Goal: Communication & Community: Share content

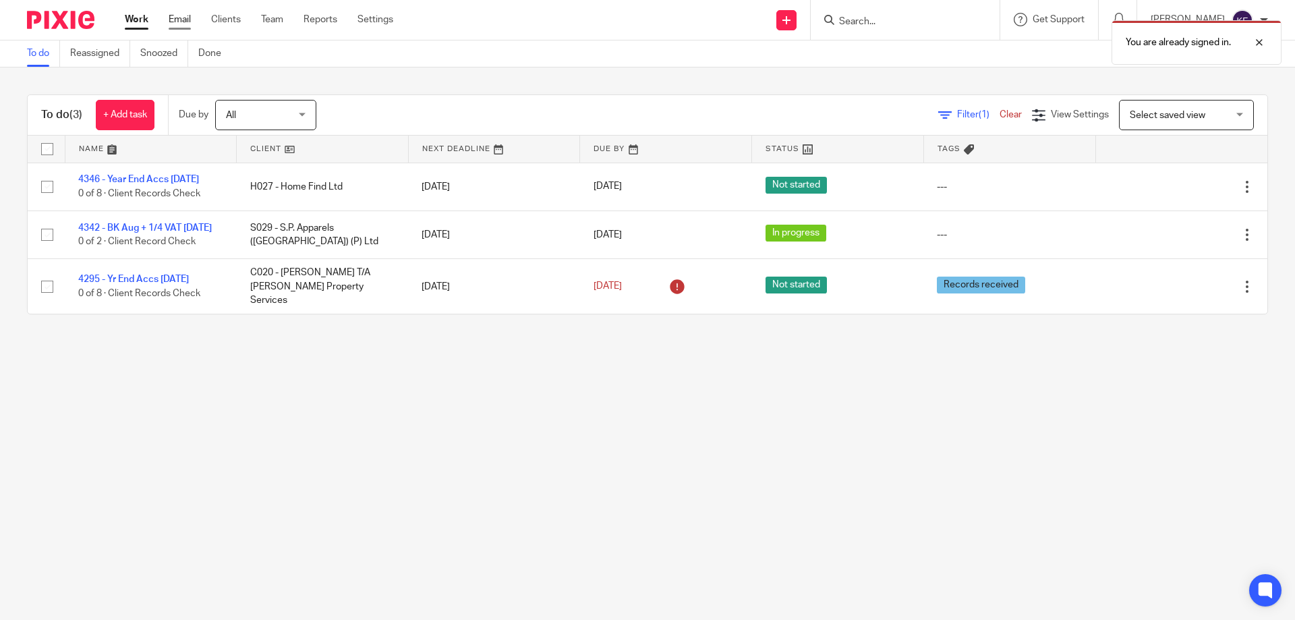
click at [171, 15] on link "Email" at bounding box center [180, 19] width 22 height 13
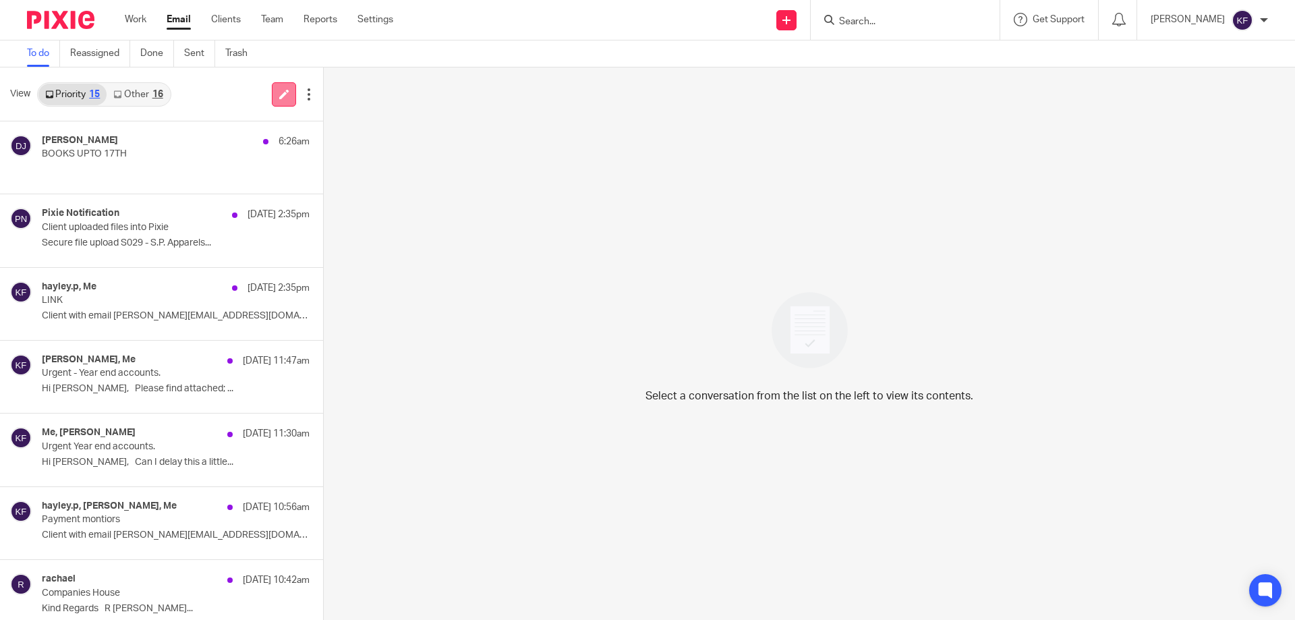
click at [280, 92] on icon at bounding box center [284, 94] width 10 height 10
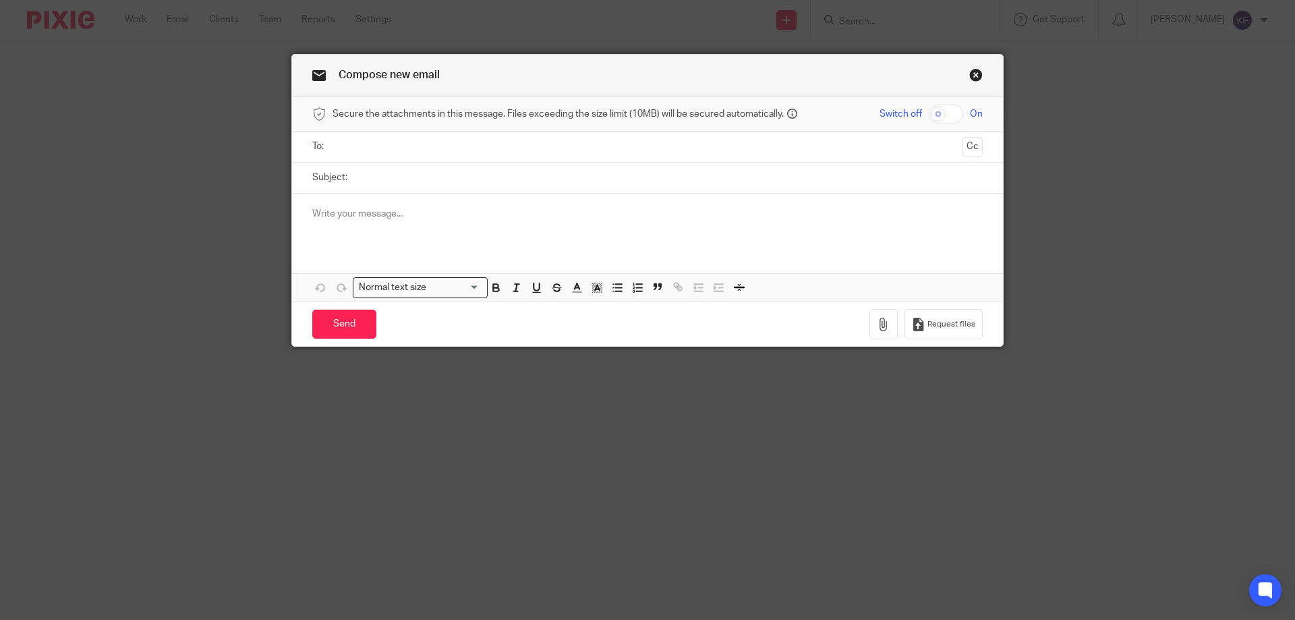
click at [484, 155] on ul at bounding box center [648, 147] width 629 height 22
click at [484, 150] on input "text" at bounding box center [647, 147] width 620 height 16
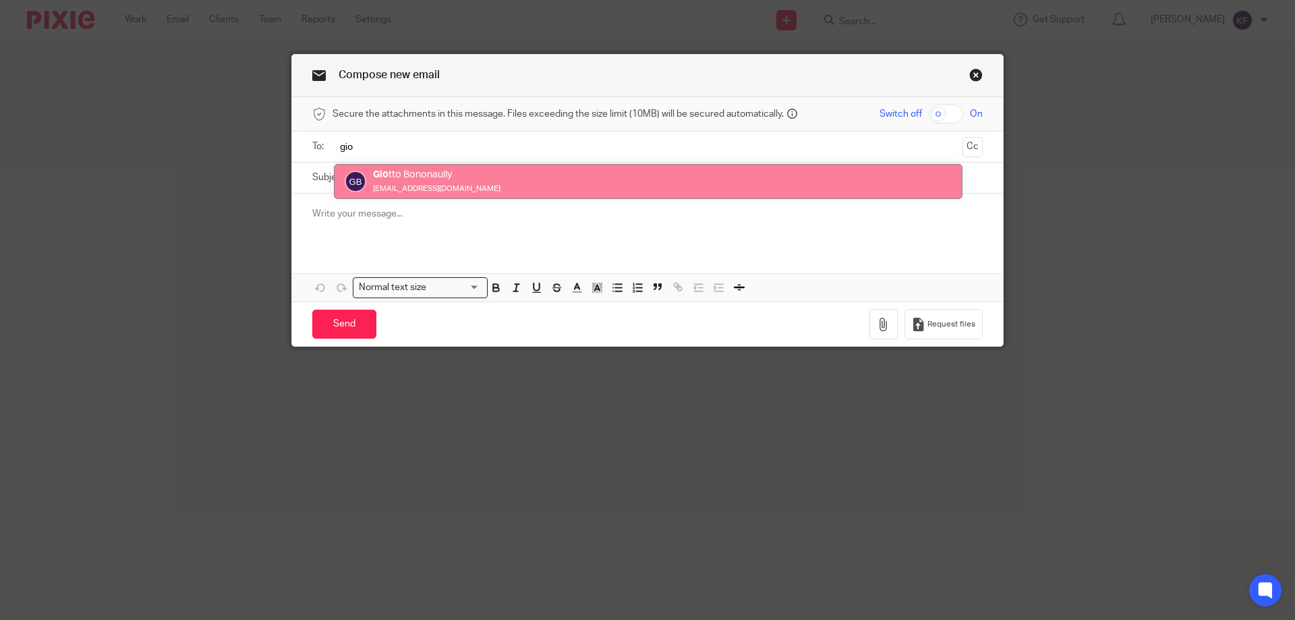
type input "gio"
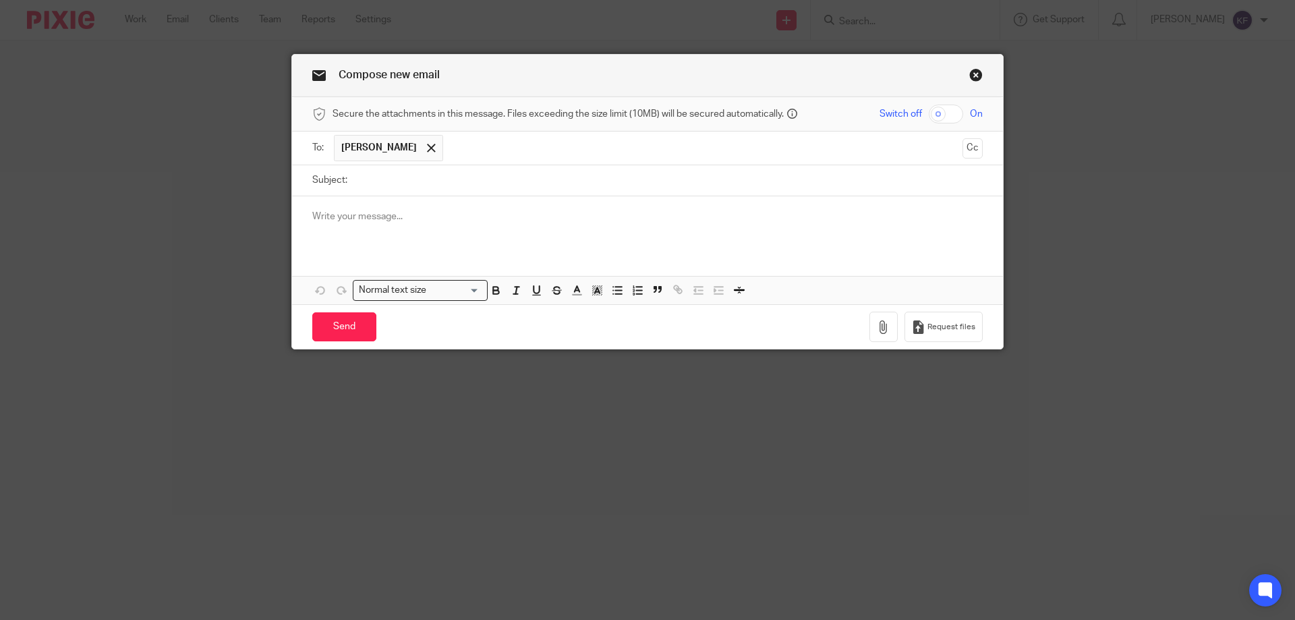
click at [949, 117] on input "checkbox" at bounding box center [946, 114] width 34 height 19
checkbox input "true"
click at [836, 188] on input "Subject:" at bounding box center [668, 180] width 629 height 30
type input "Wages"
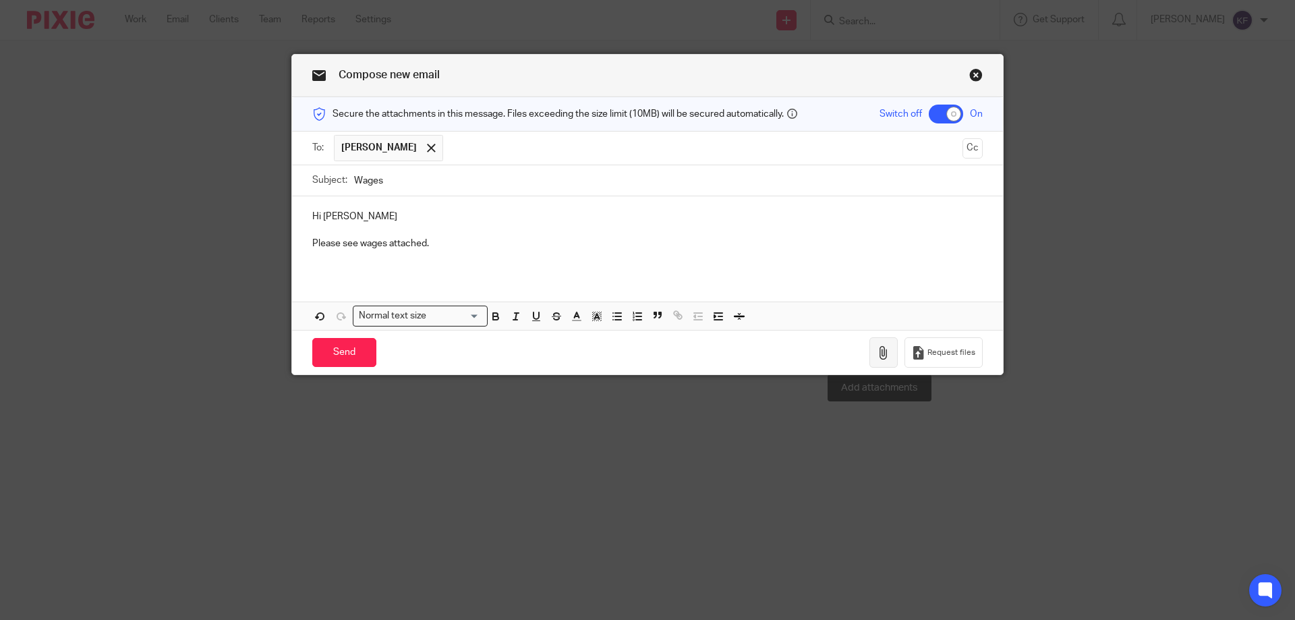
click at [877, 347] on icon "button" at bounding box center [883, 352] width 13 height 13
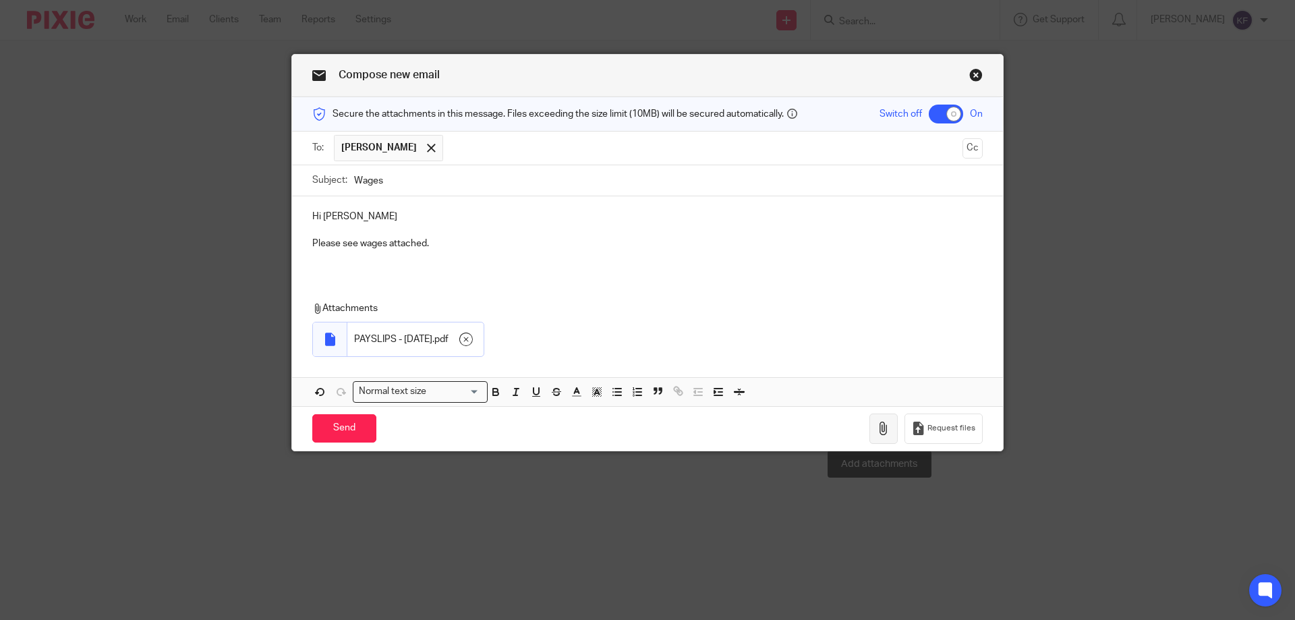
click at [880, 426] on icon "button" at bounding box center [883, 428] width 13 height 13
click at [330, 433] on input "Send" at bounding box center [344, 428] width 64 height 29
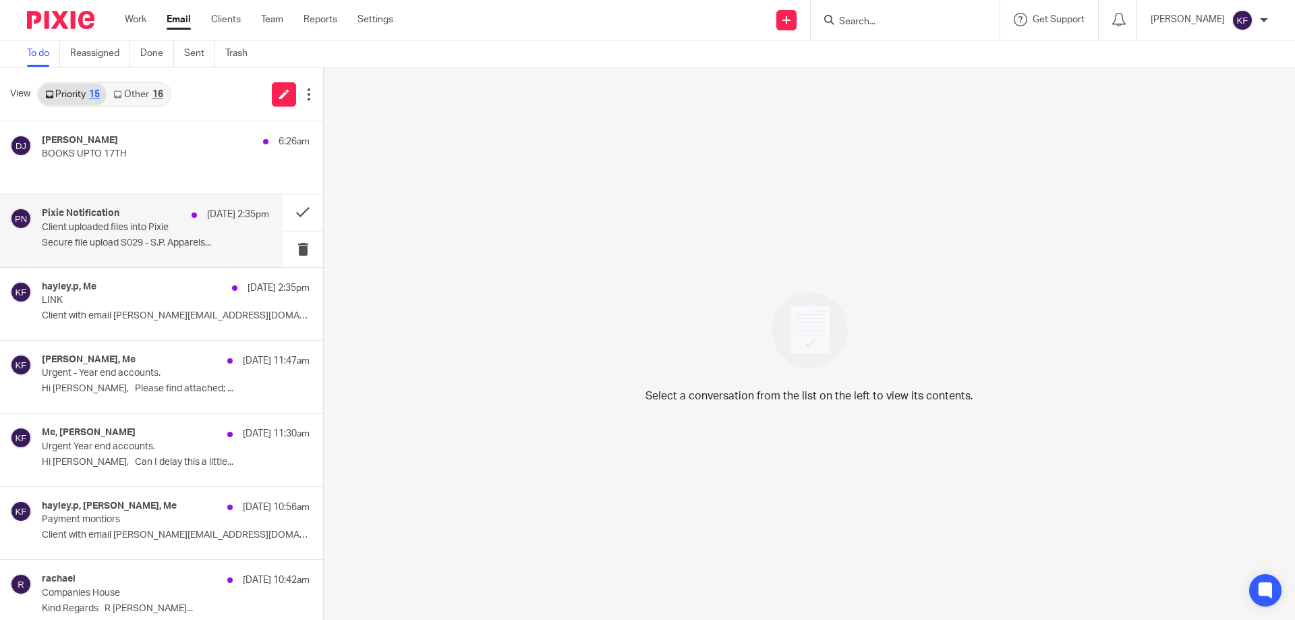
click at [185, 221] on div "15 Sep 2:35pm" at bounding box center [227, 214] width 84 height 13
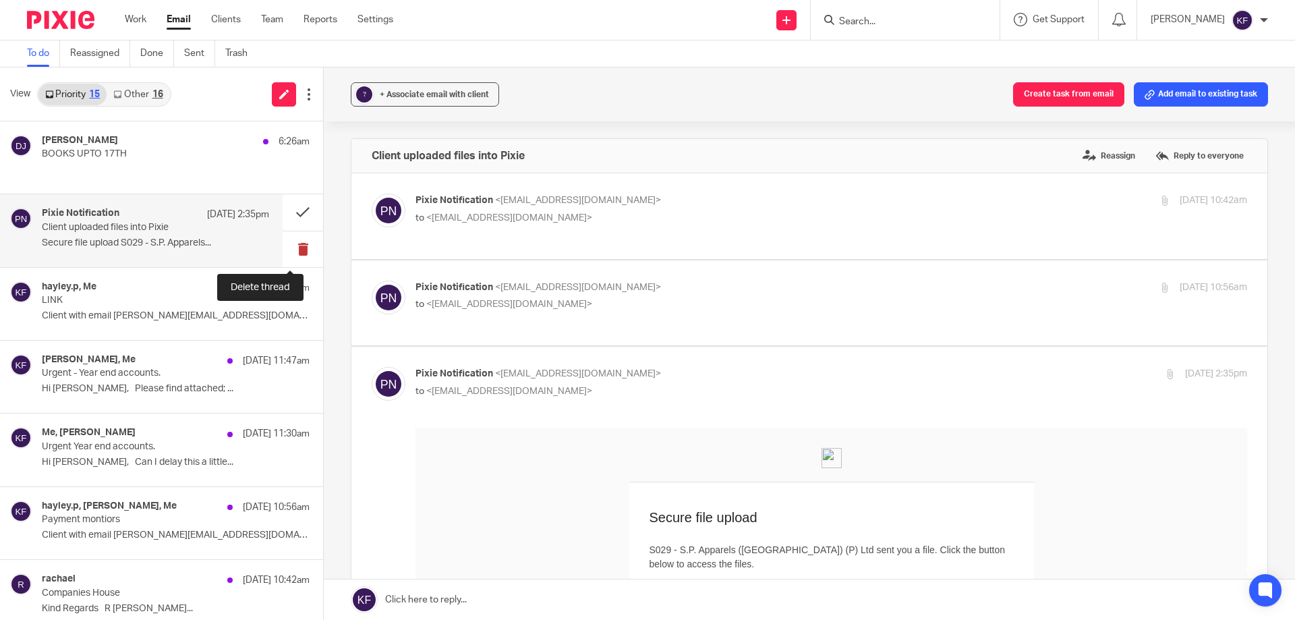
click at [293, 252] on button at bounding box center [303, 249] width 40 height 36
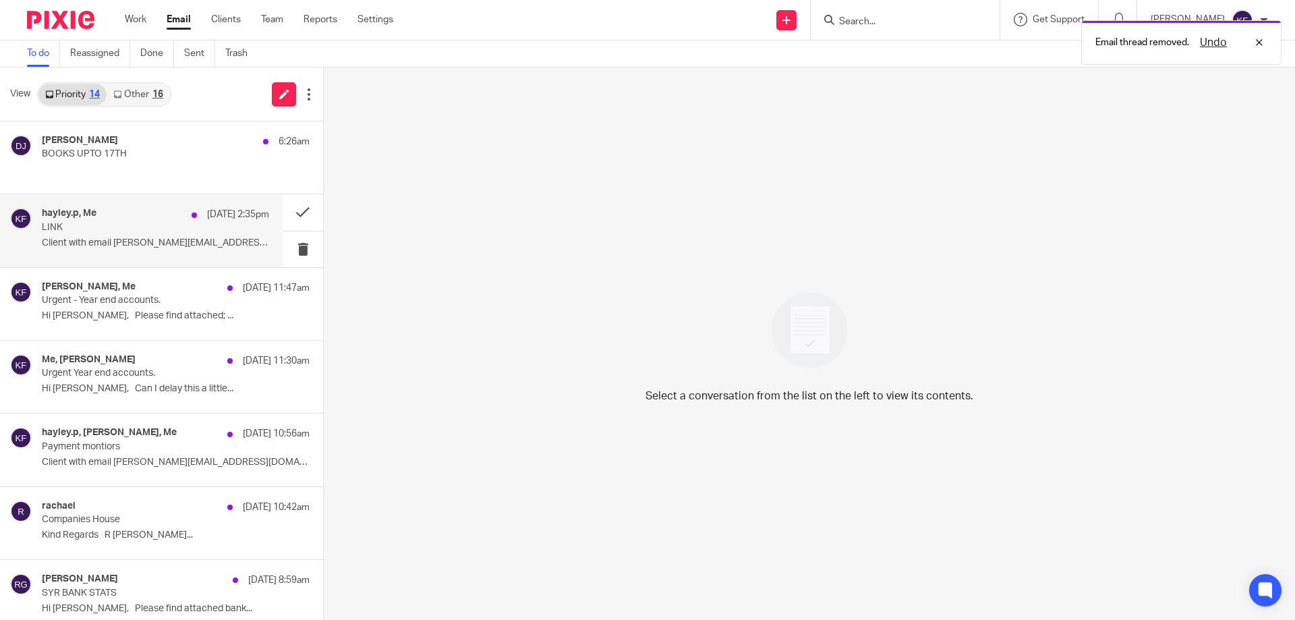
drag, startPoint x: 161, startPoint y: 223, endPoint x: 214, endPoint y: 233, distance: 53.6
click at [162, 223] on p "LINK" at bounding box center [133, 227] width 182 height 11
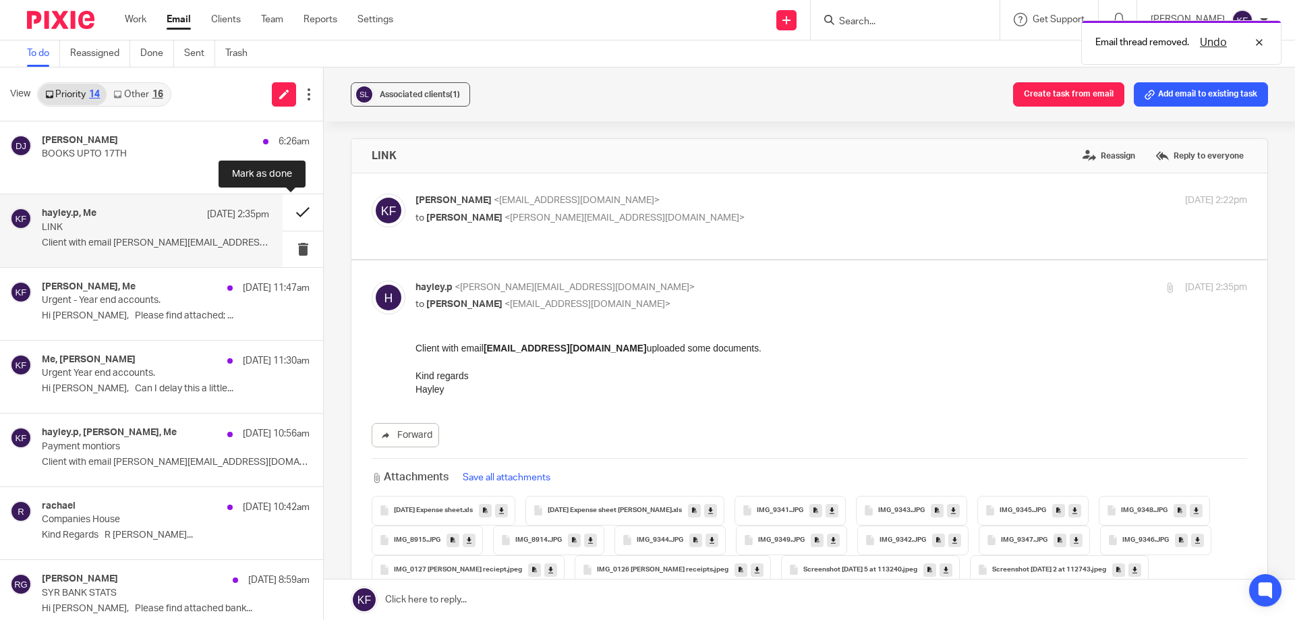
click at [289, 217] on button at bounding box center [303, 212] width 40 height 36
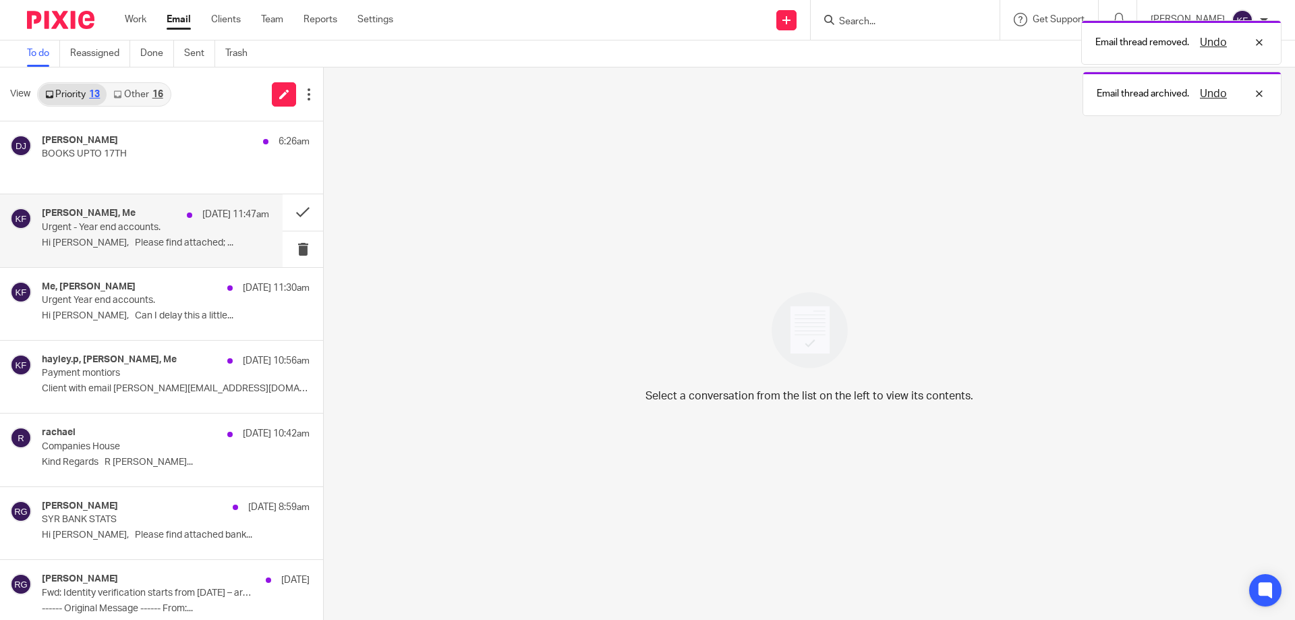
click at [212, 241] on p "Hi Kayley, Please find attached; ..." at bounding box center [155, 242] width 227 height 11
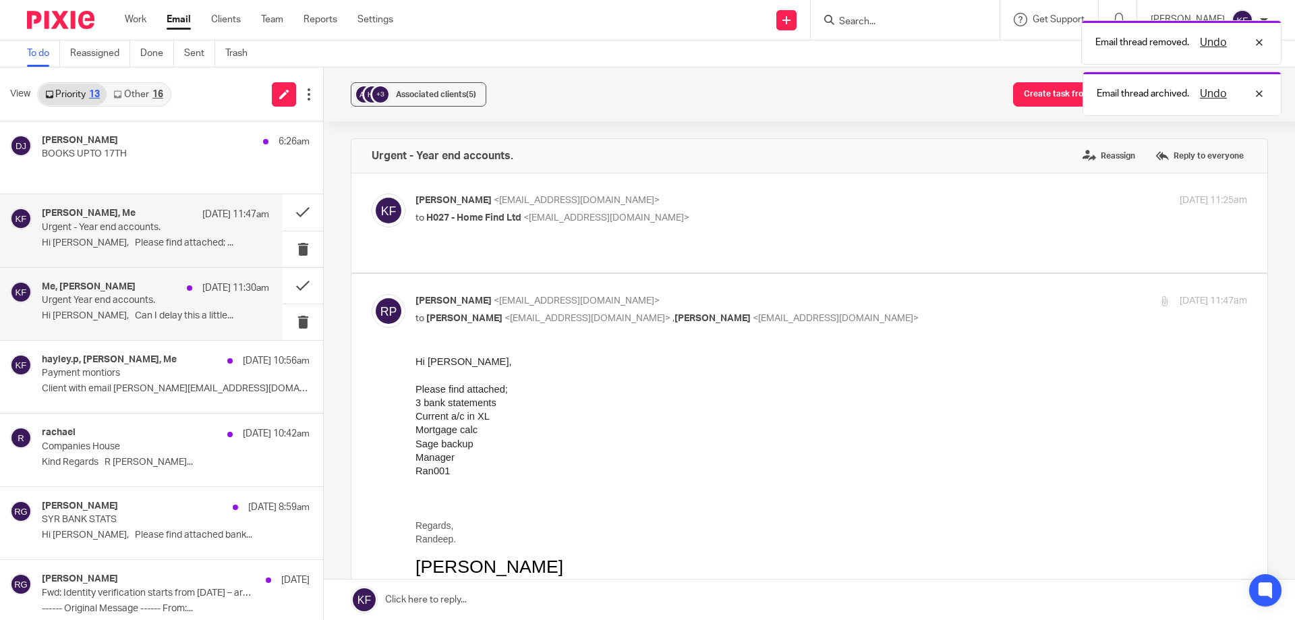
click at [180, 294] on div "15 Sep 11:30am" at bounding box center [224, 287] width 89 height 13
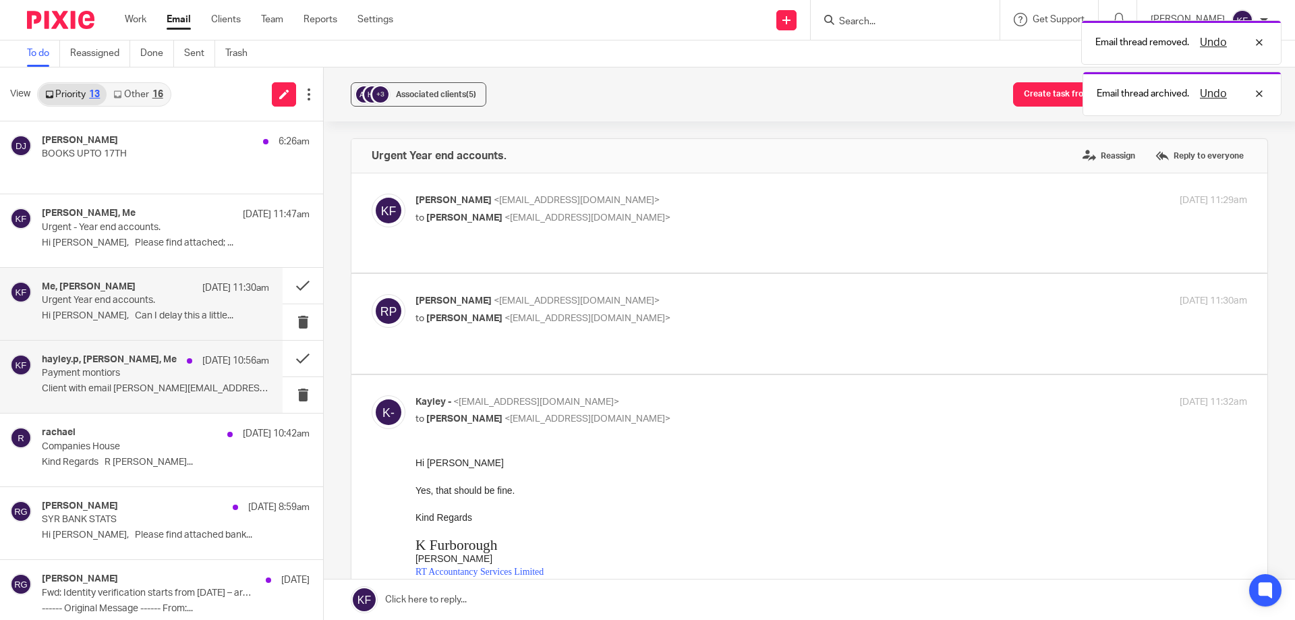
click at [152, 374] on p "Payment montiors" at bounding box center [133, 373] width 182 height 11
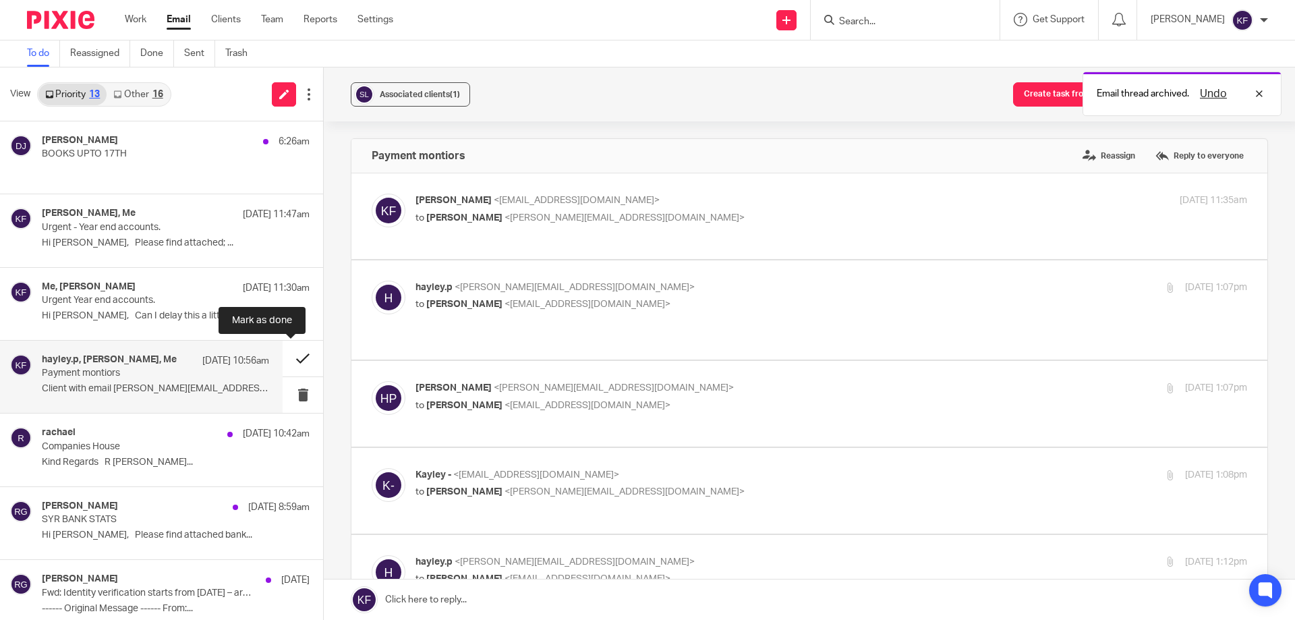
click at [286, 367] on button at bounding box center [303, 359] width 40 height 36
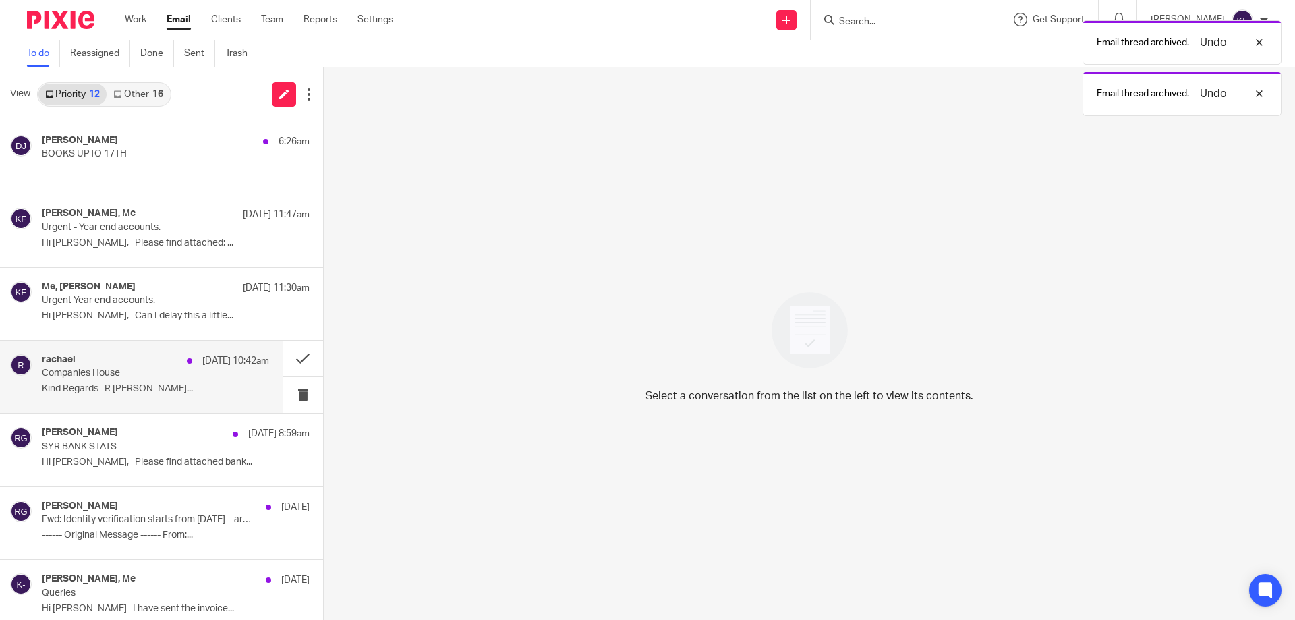
click at [202, 362] on p "15 Sep 10:42am" at bounding box center [235, 360] width 67 height 13
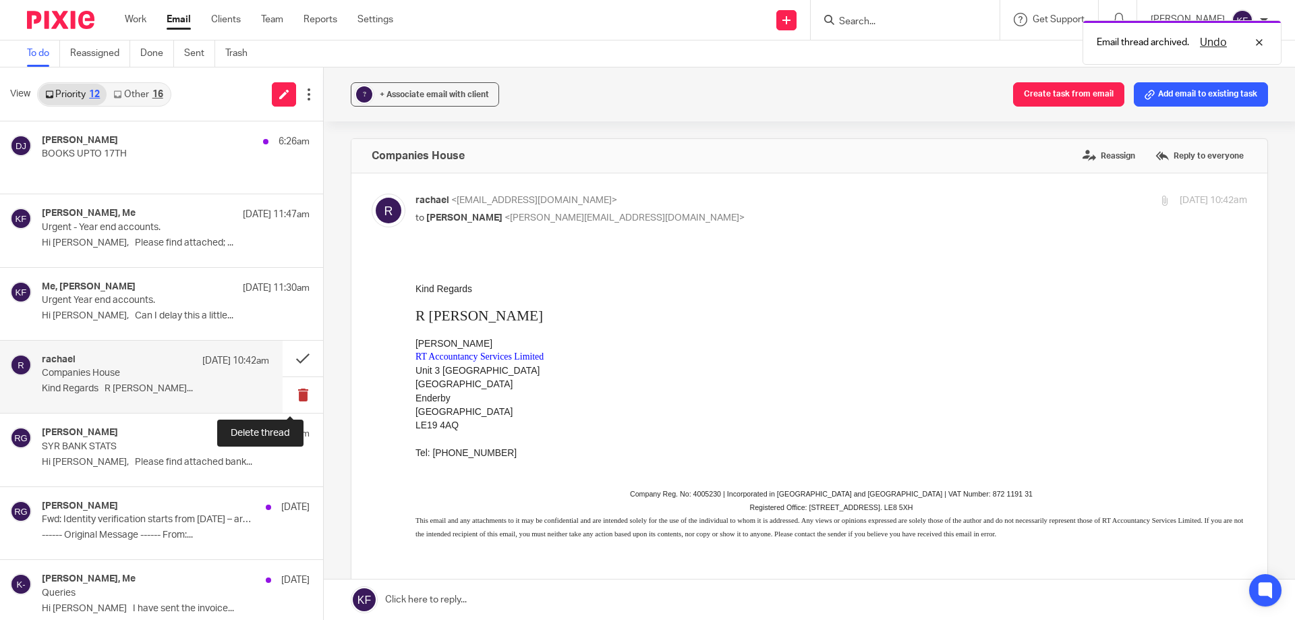
click at [283, 391] on button at bounding box center [303, 395] width 40 height 36
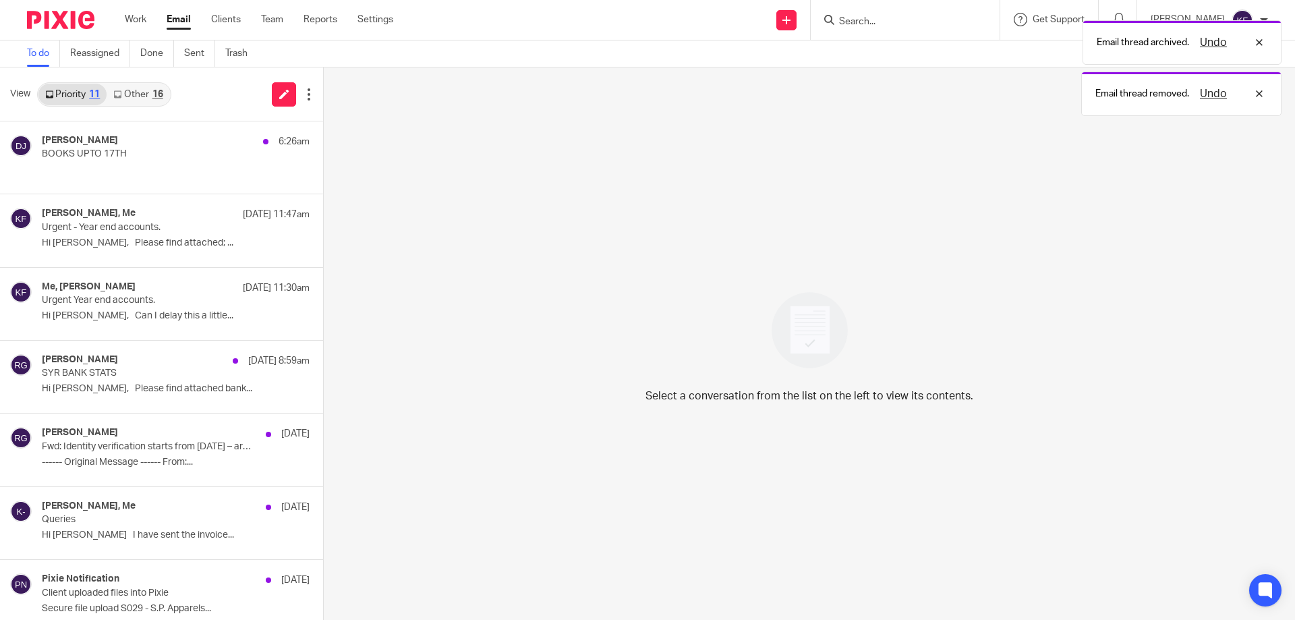
click at [292, 395] on div "RICHARD GRAHAM 15 Sep 8:59am SYR BANK STATS Hi Kathryn, Please find attached ba…" at bounding box center [161, 377] width 323 height 73
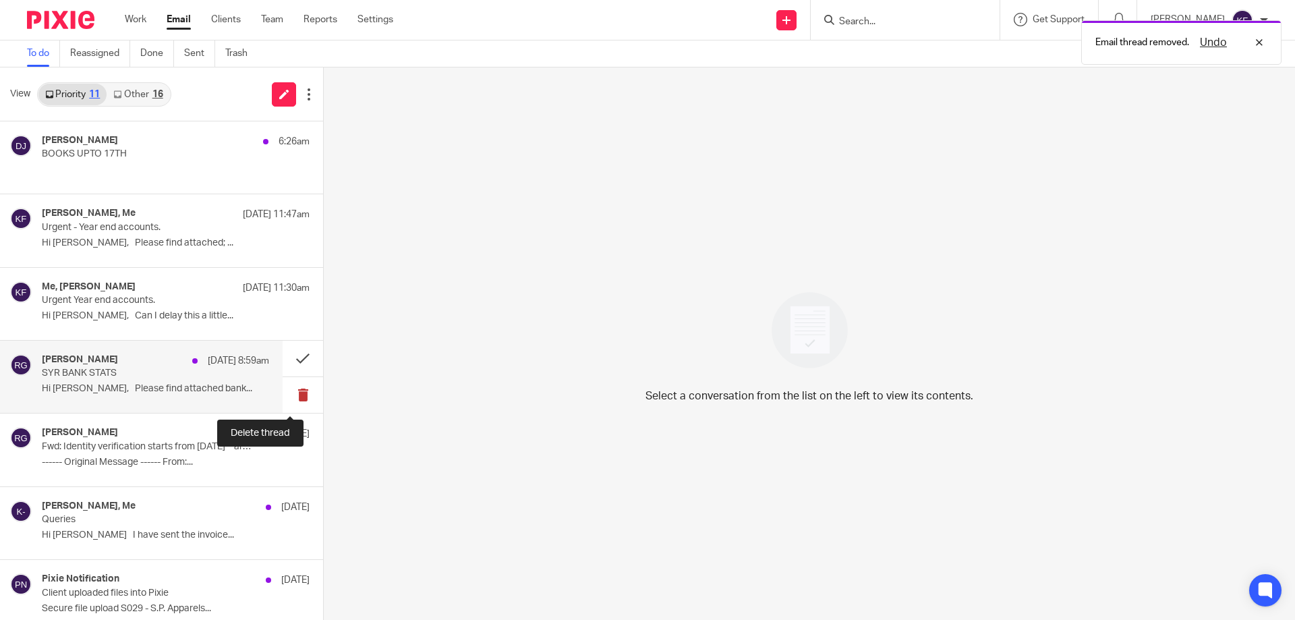
click at [296, 399] on button at bounding box center [303, 395] width 40 height 36
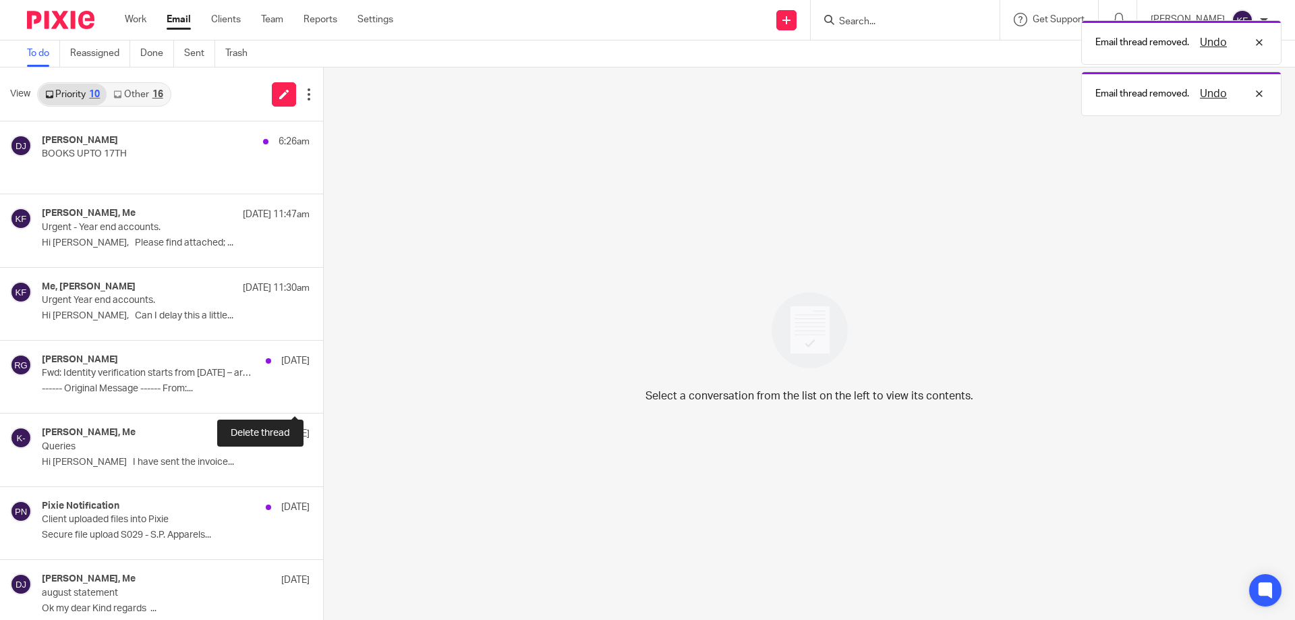
click at [323, 399] on button at bounding box center [328, 395] width 11 height 36
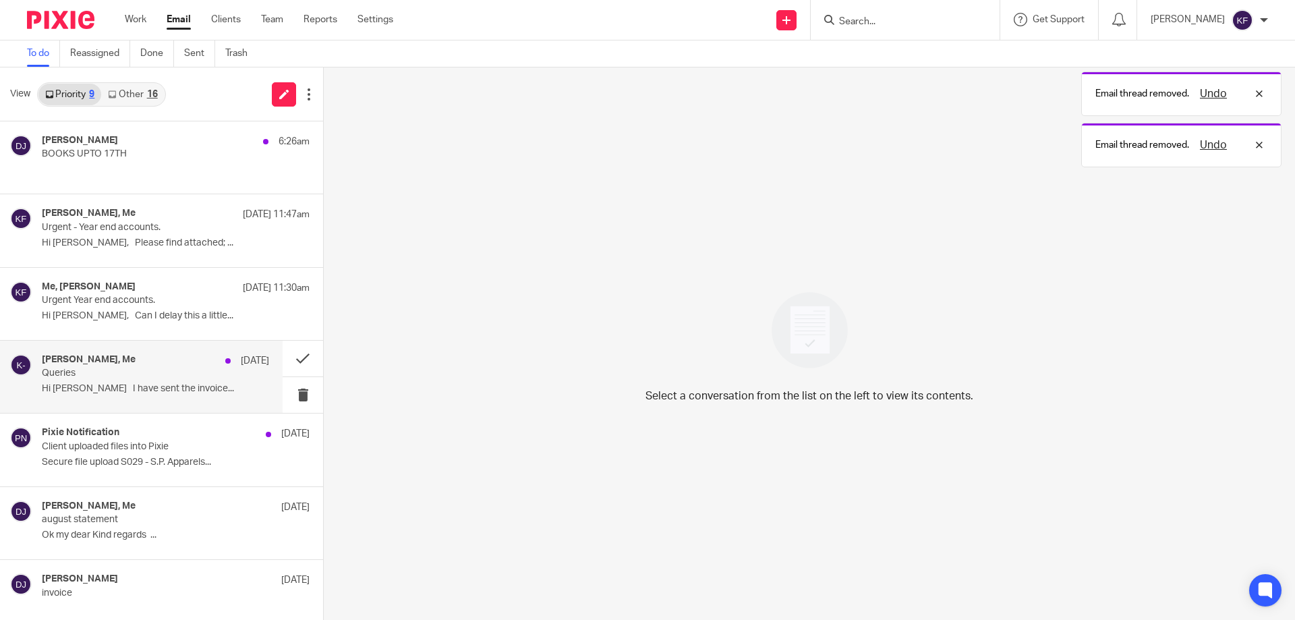
click at [210, 378] on p "Queries" at bounding box center [133, 373] width 182 height 11
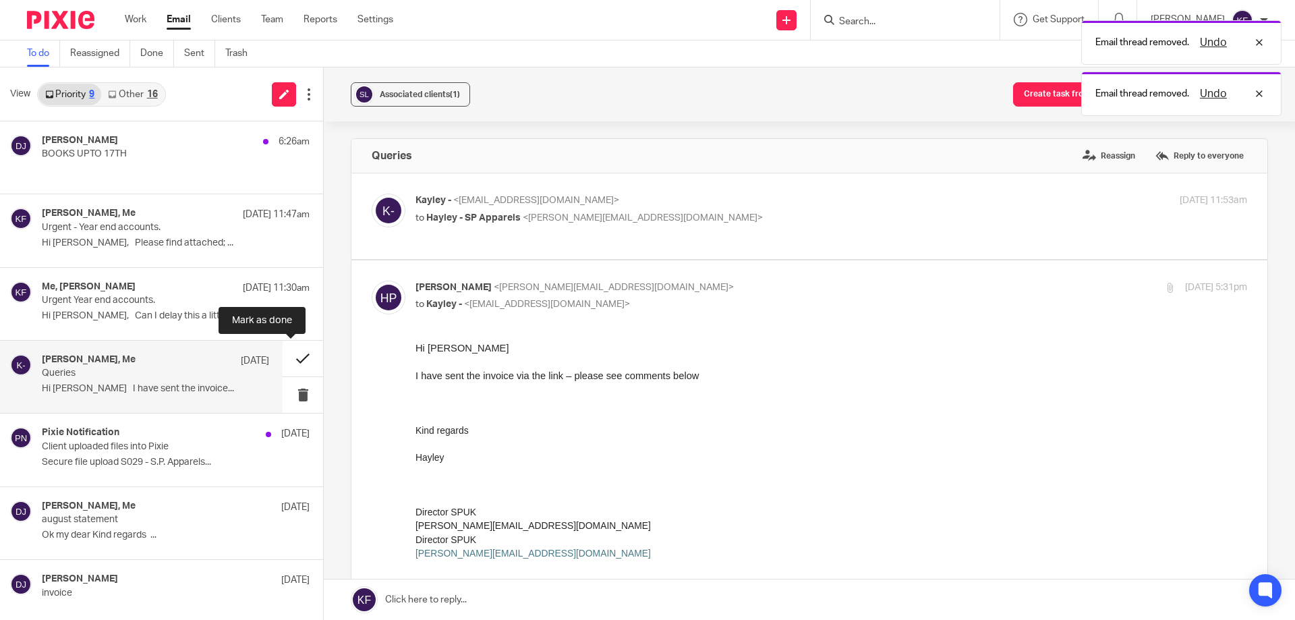
click at [293, 365] on button at bounding box center [303, 359] width 40 height 36
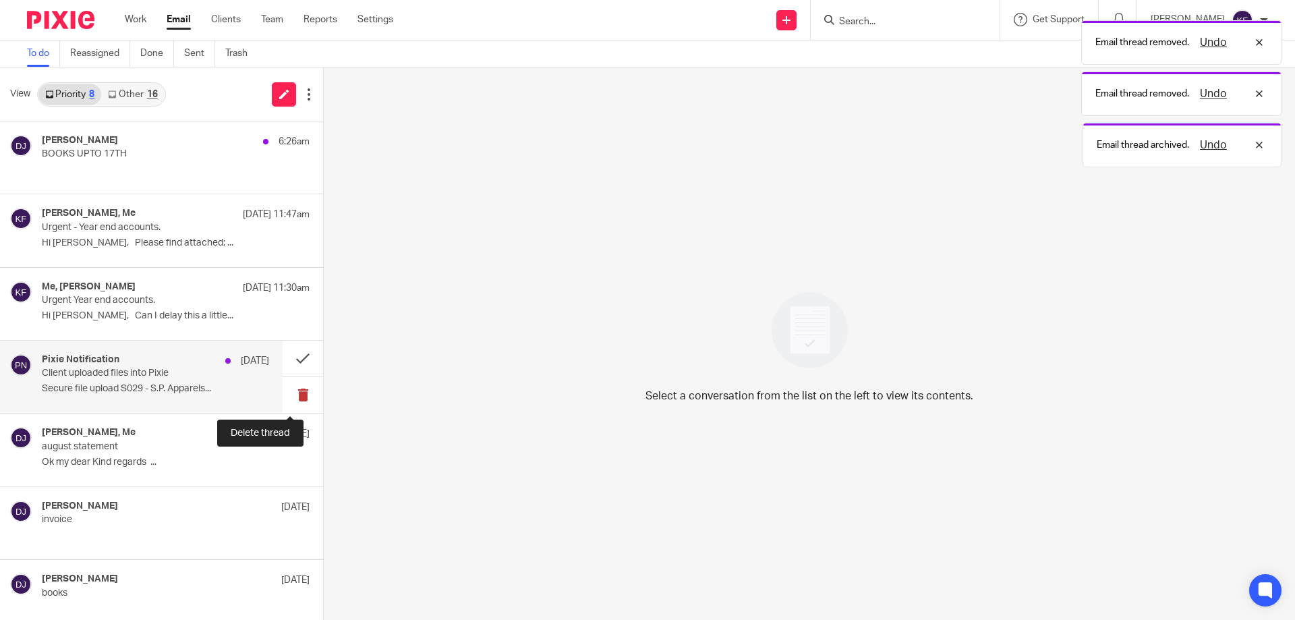
click at [291, 397] on button at bounding box center [303, 395] width 40 height 36
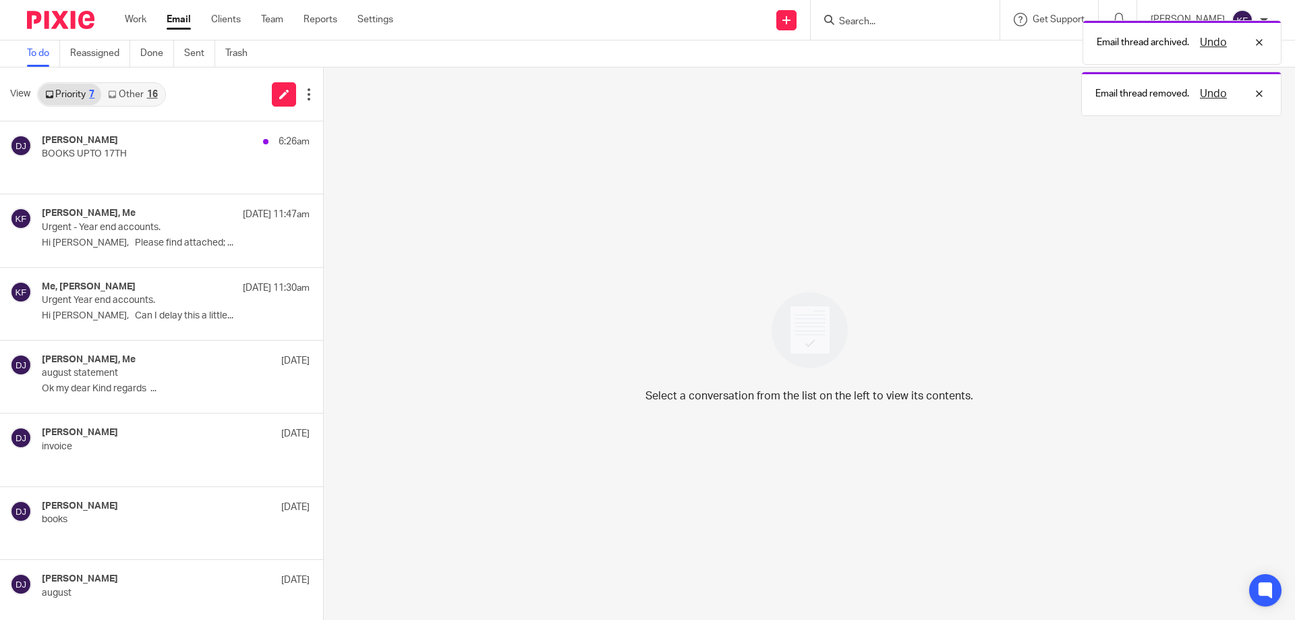
click at [140, 91] on link "Other 16" at bounding box center [132, 95] width 63 height 22
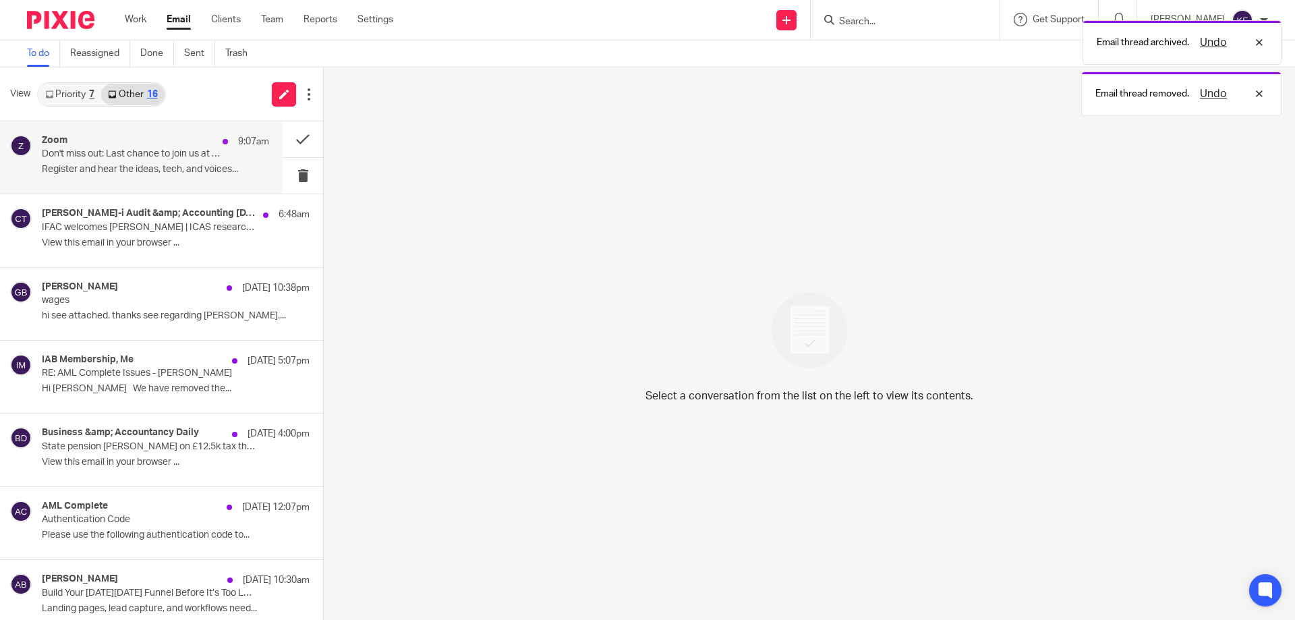
click at [180, 173] on p "Register and hear the ideas, tech, and voices..." at bounding box center [155, 169] width 227 height 11
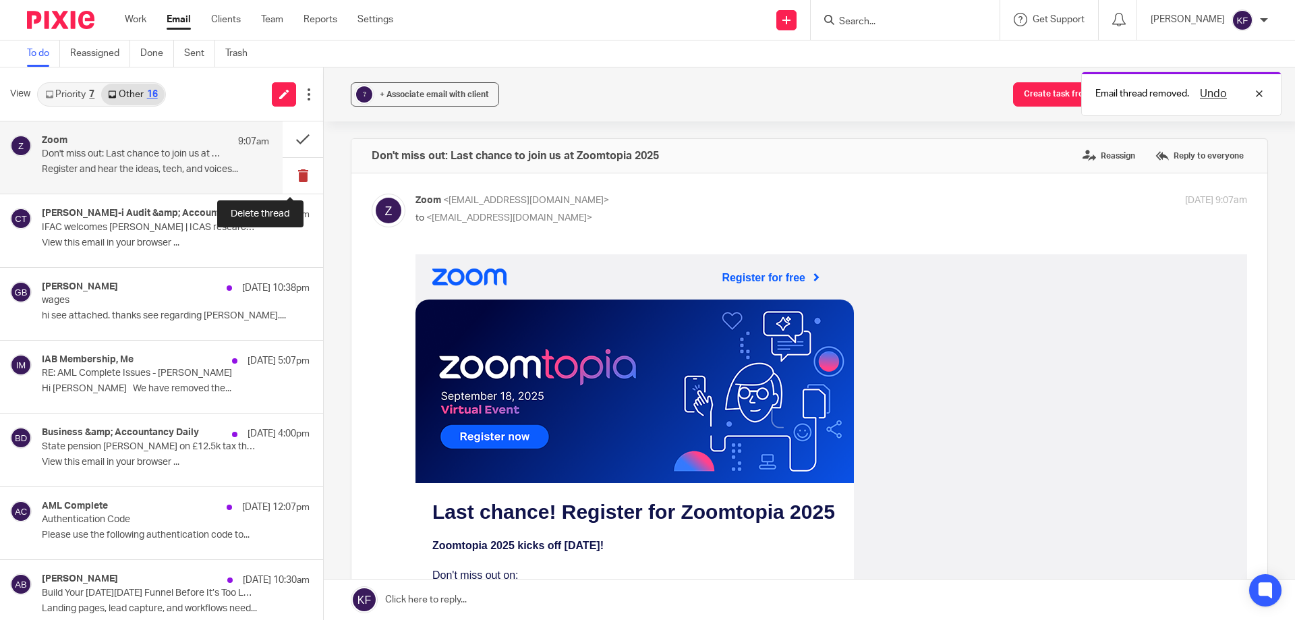
click at [293, 181] on button at bounding box center [303, 176] width 40 height 36
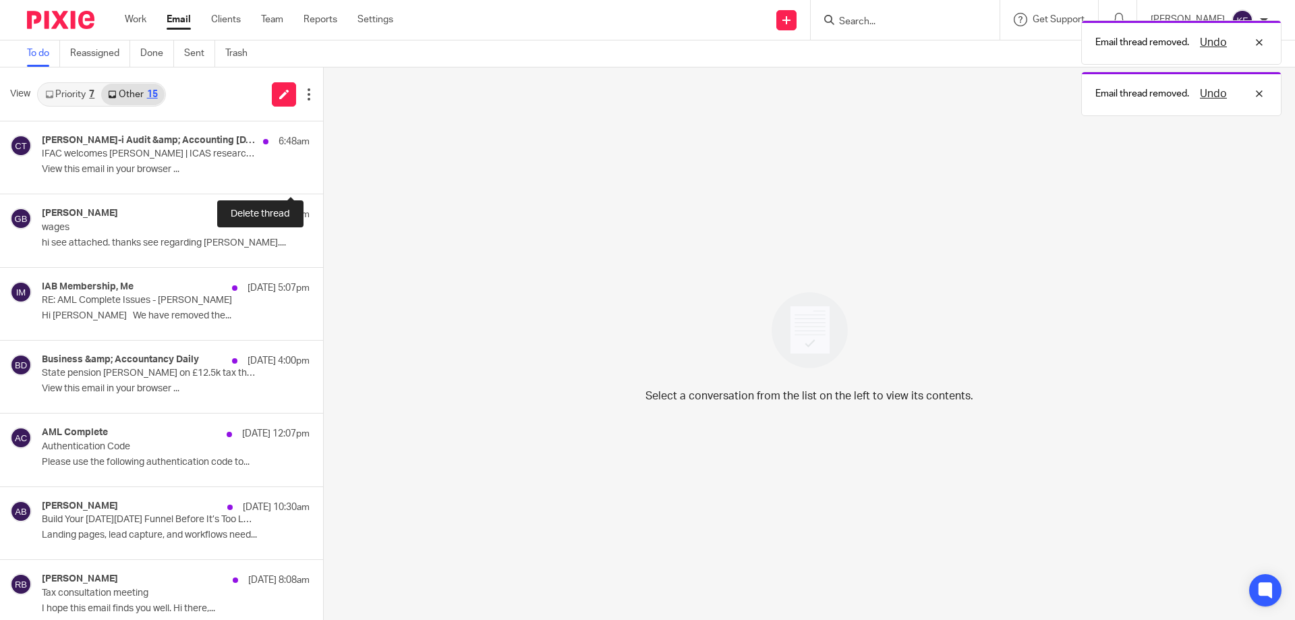
click at [323, 181] on button at bounding box center [328, 176] width 11 height 36
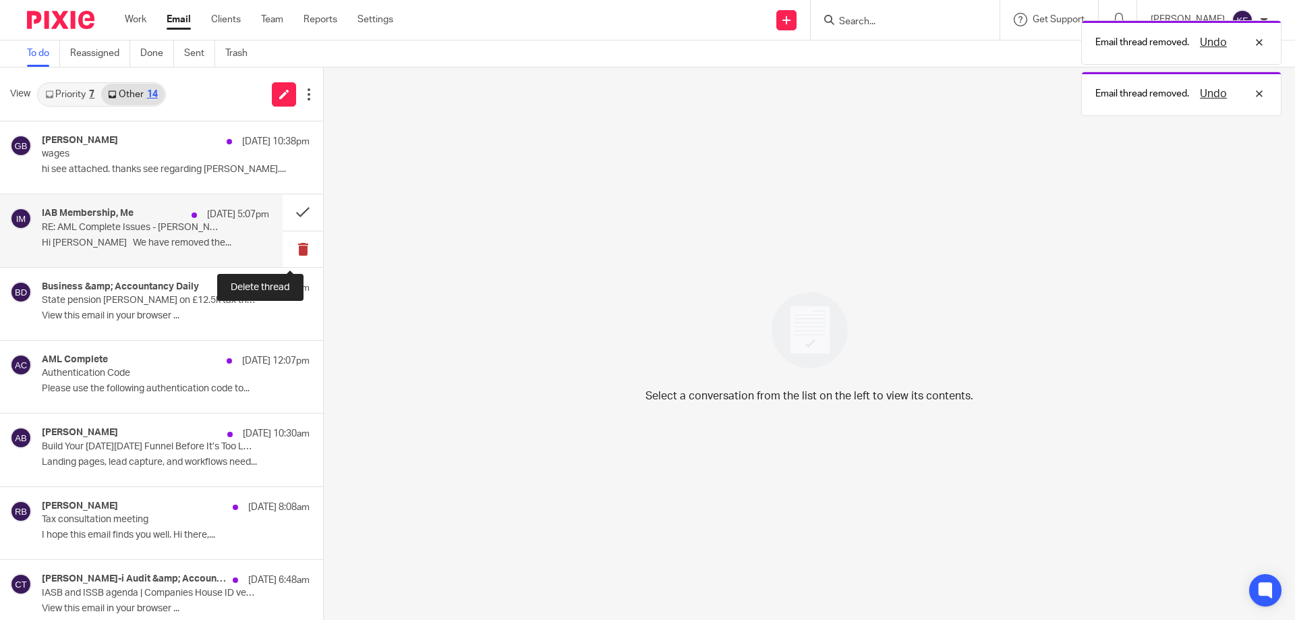
click at [289, 249] on button at bounding box center [303, 249] width 40 height 36
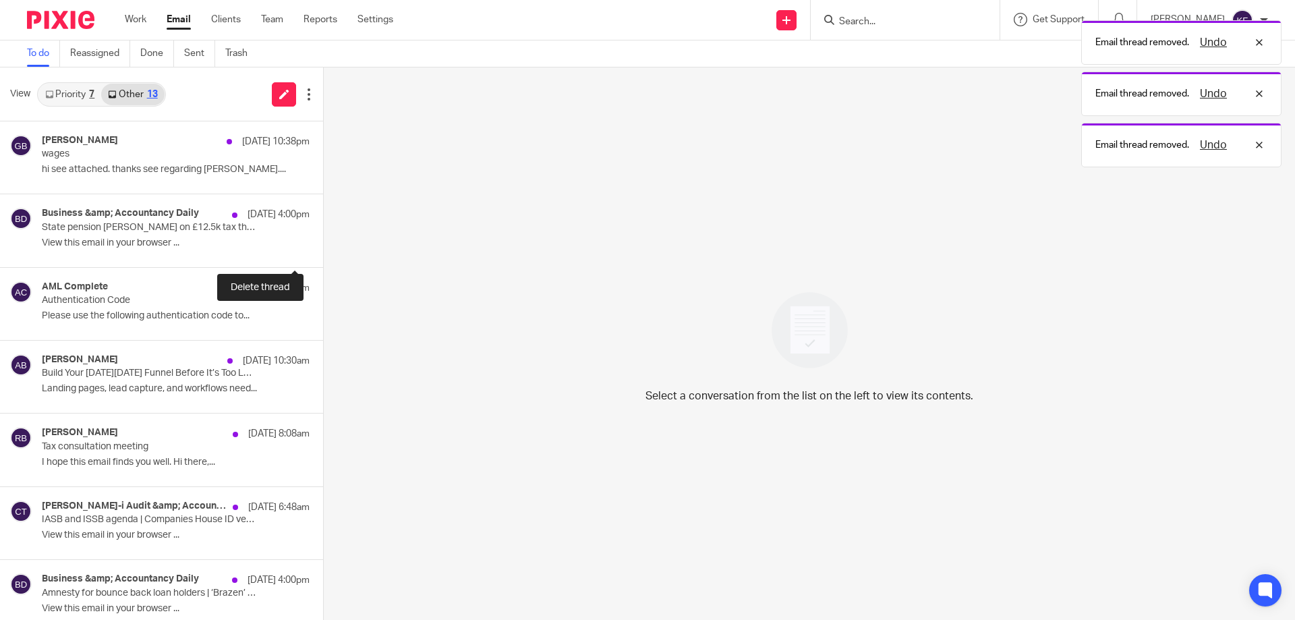
click at [323, 249] on button at bounding box center [328, 249] width 11 height 36
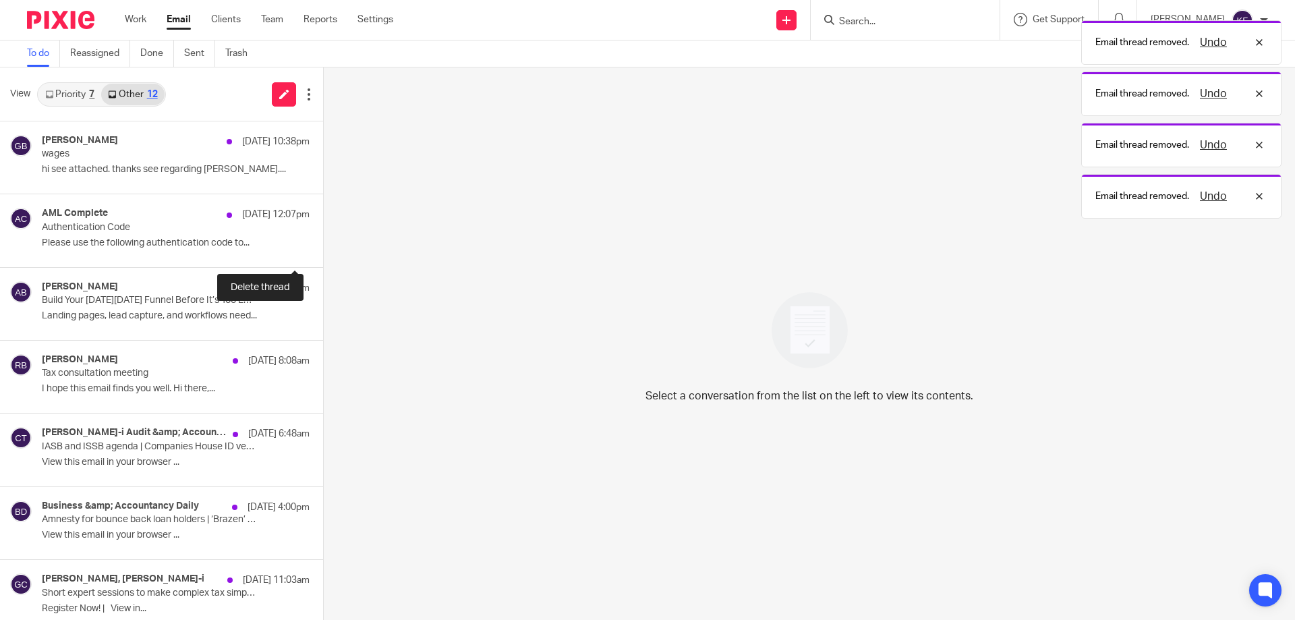
click at [323, 249] on button at bounding box center [328, 249] width 11 height 36
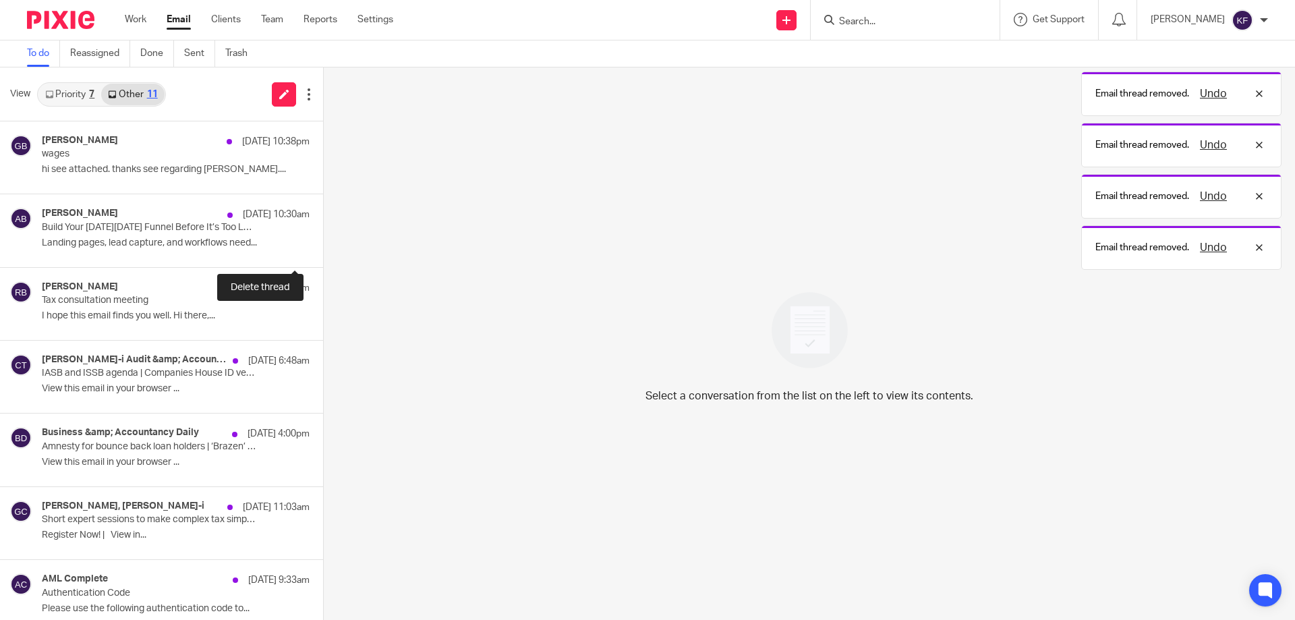
click at [323, 249] on button at bounding box center [328, 249] width 11 height 36
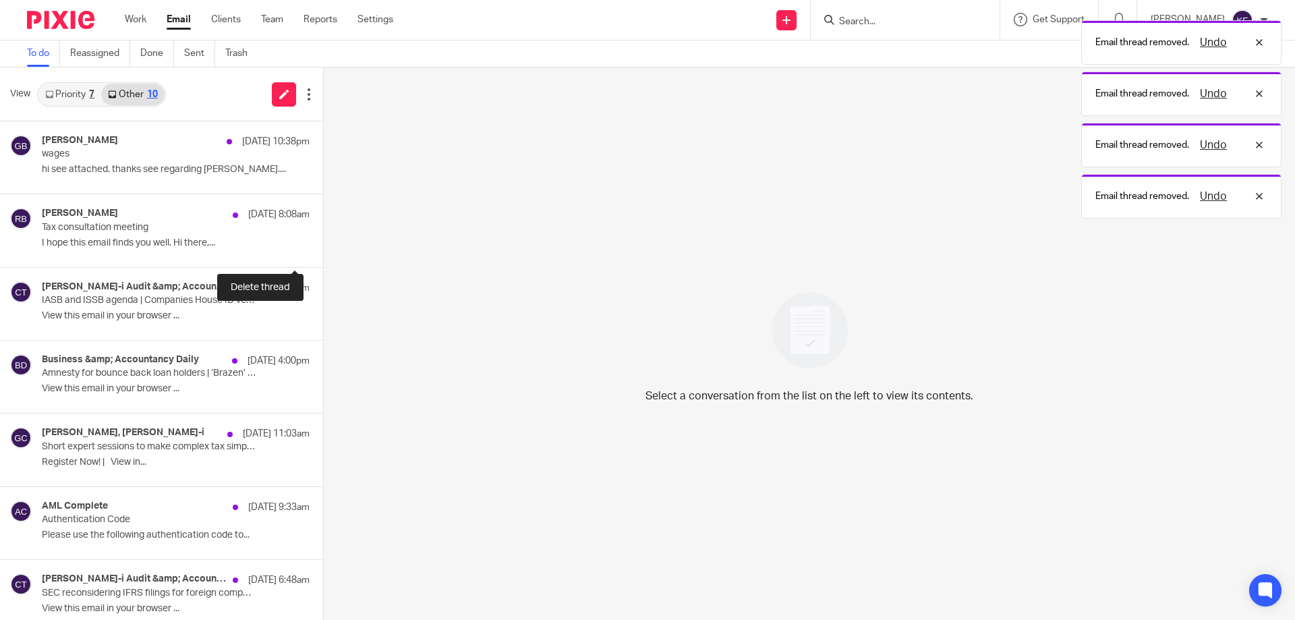
click at [323, 249] on button at bounding box center [328, 249] width 11 height 36
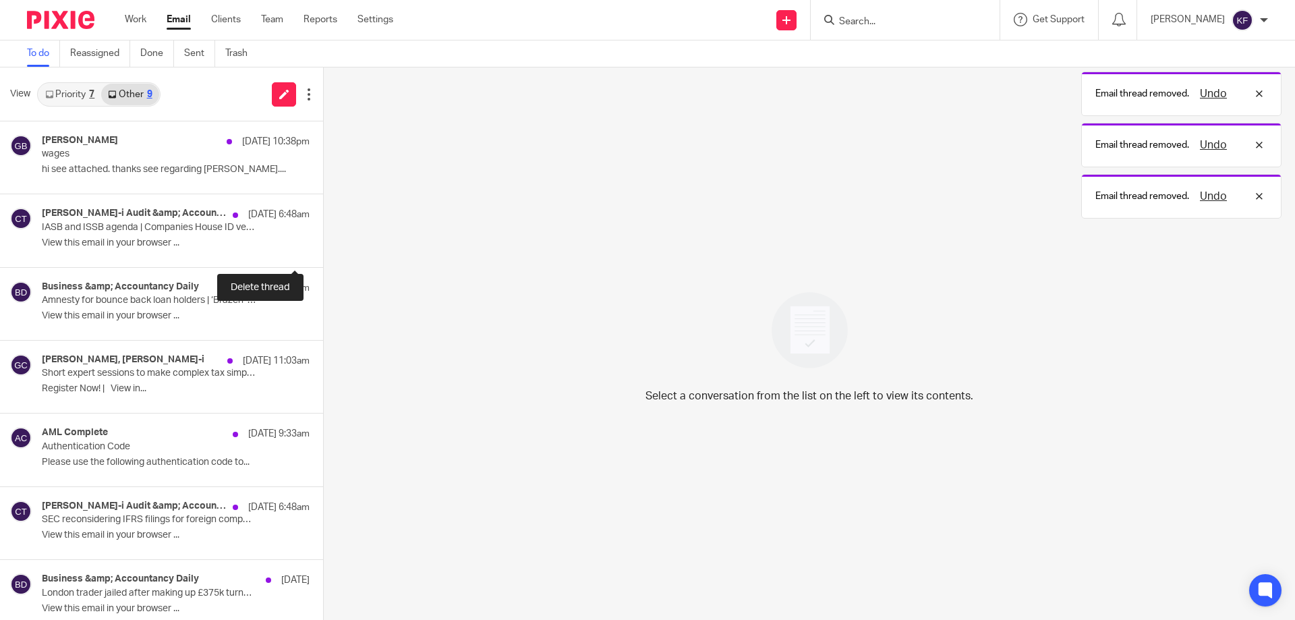
click at [323, 249] on button at bounding box center [328, 249] width 11 height 36
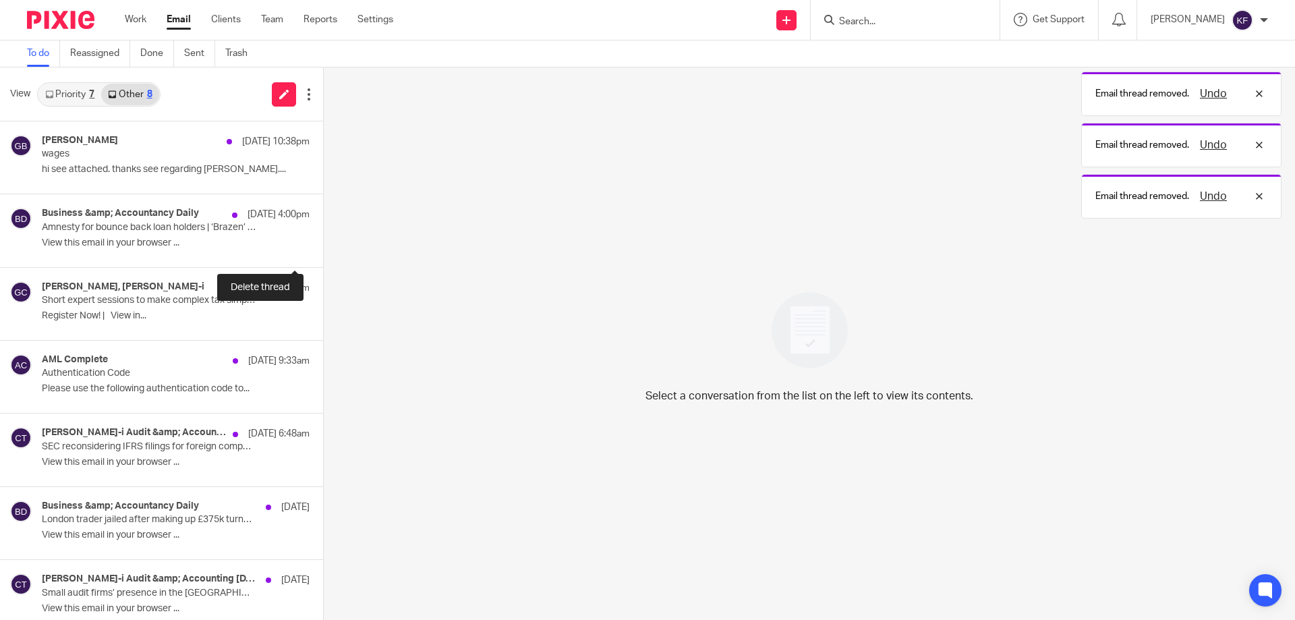
click at [323, 249] on button at bounding box center [328, 249] width 11 height 36
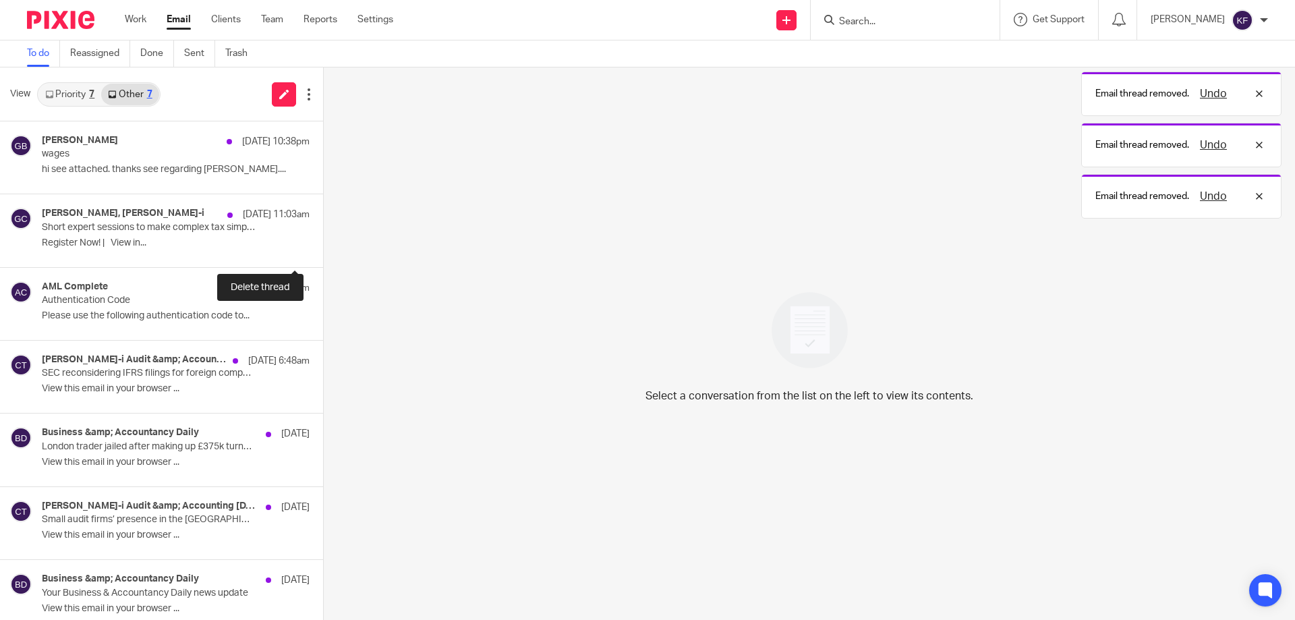
click at [323, 249] on button at bounding box center [328, 249] width 11 height 36
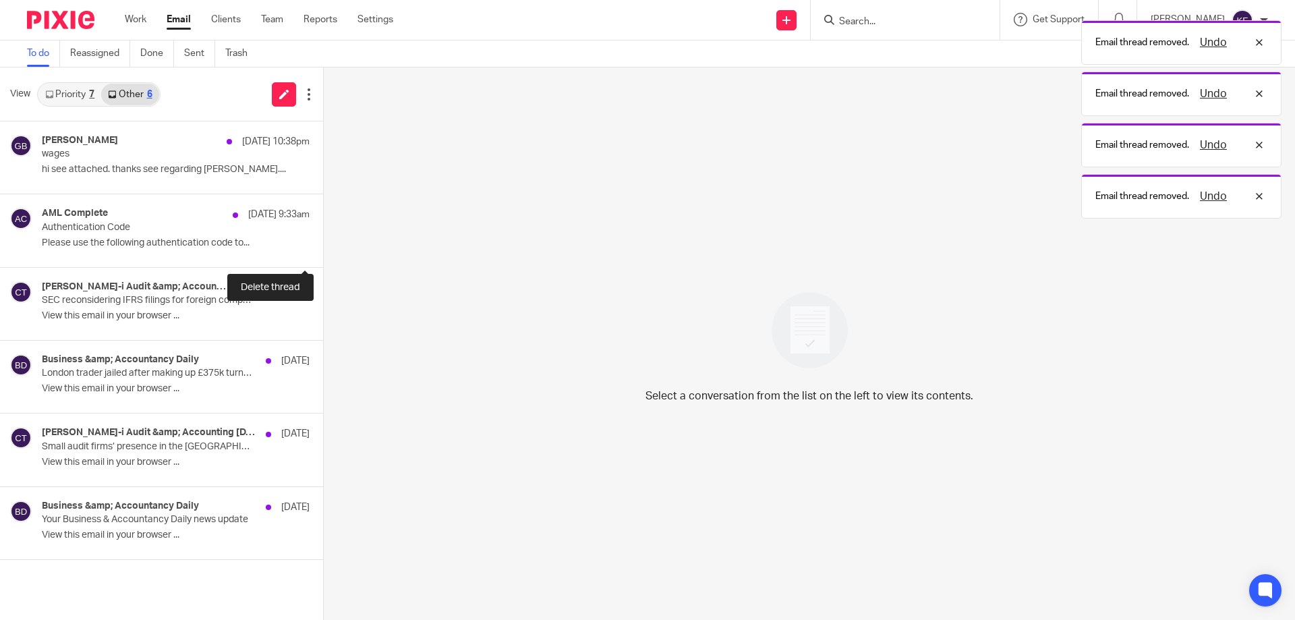
click at [323, 249] on button at bounding box center [328, 249] width 11 height 36
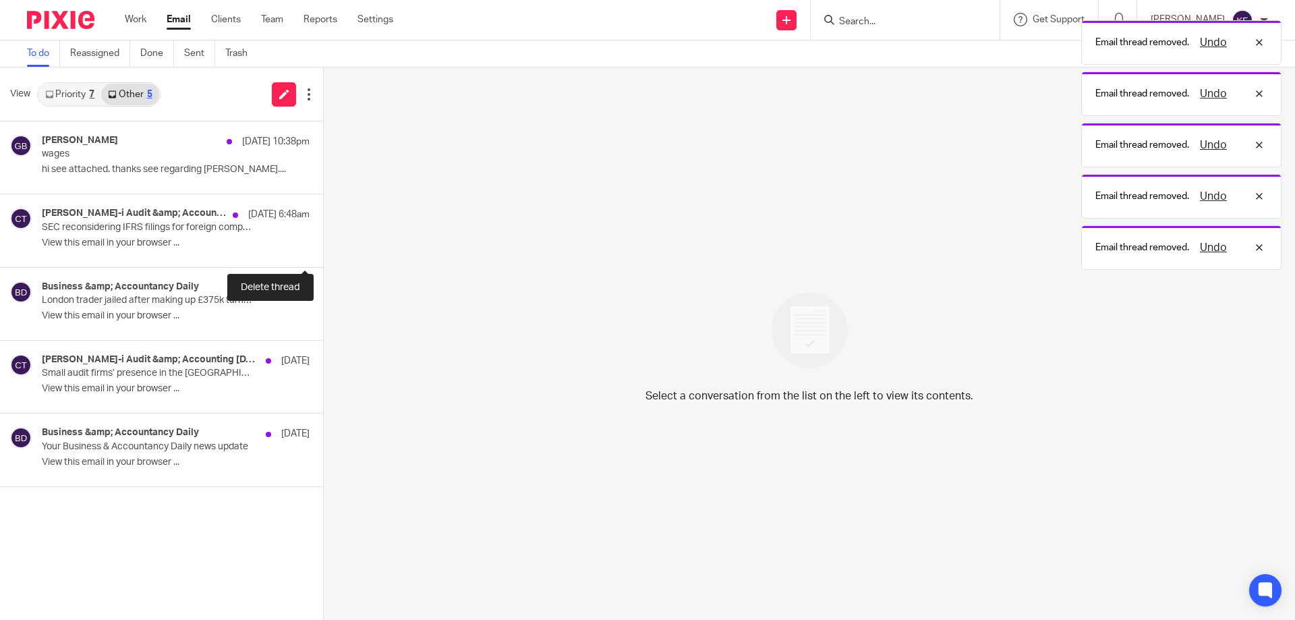
click at [323, 249] on button at bounding box center [328, 249] width 11 height 36
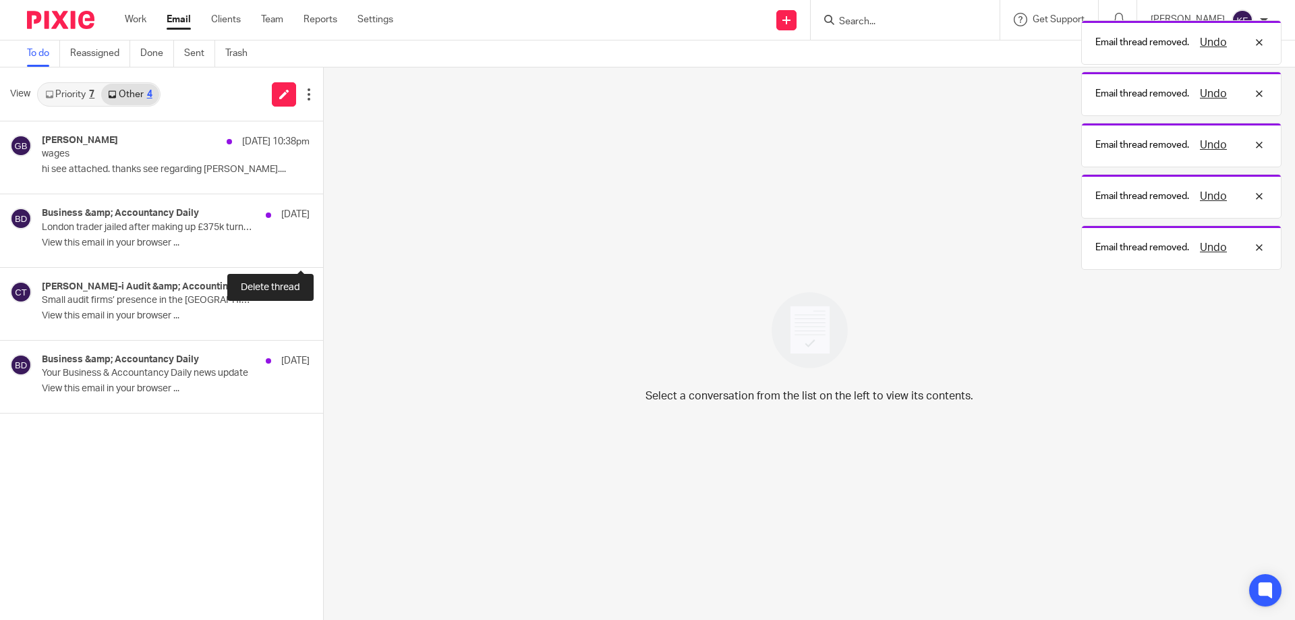
click at [323, 249] on button at bounding box center [328, 249] width 11 height 36
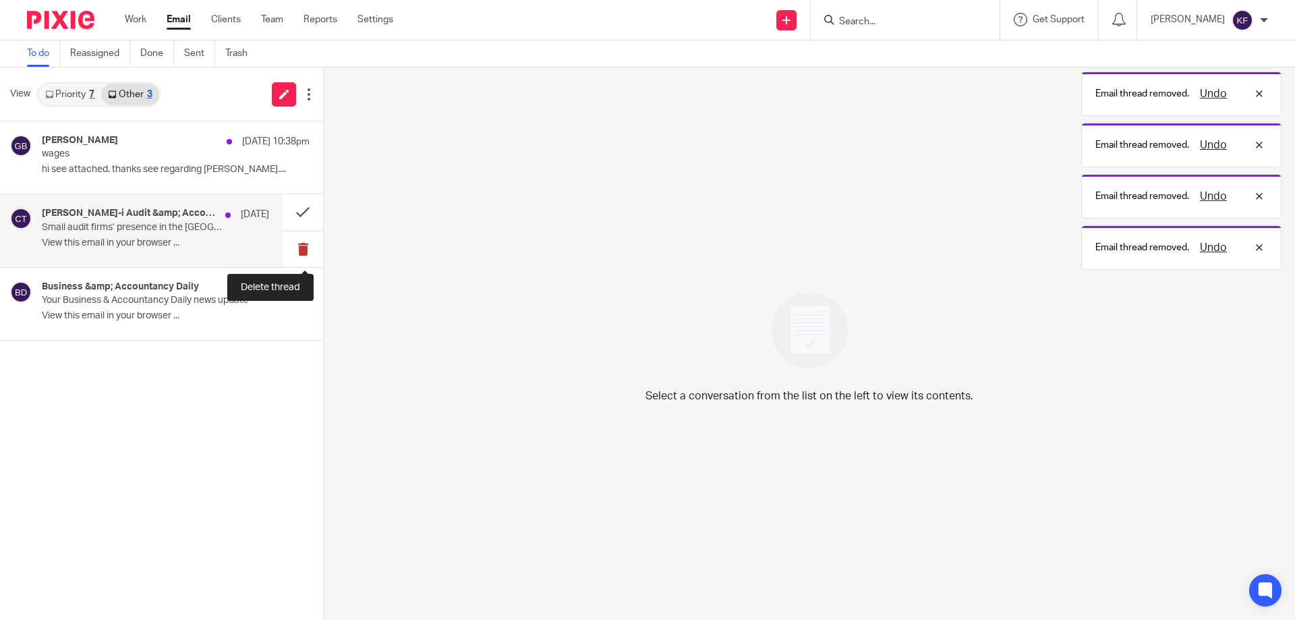
click at [290, 249] on button at bounding box center [303, 249] width 40 height 36
click at [301, 256] on button at bounding box center [303, 249] width 40 height 36
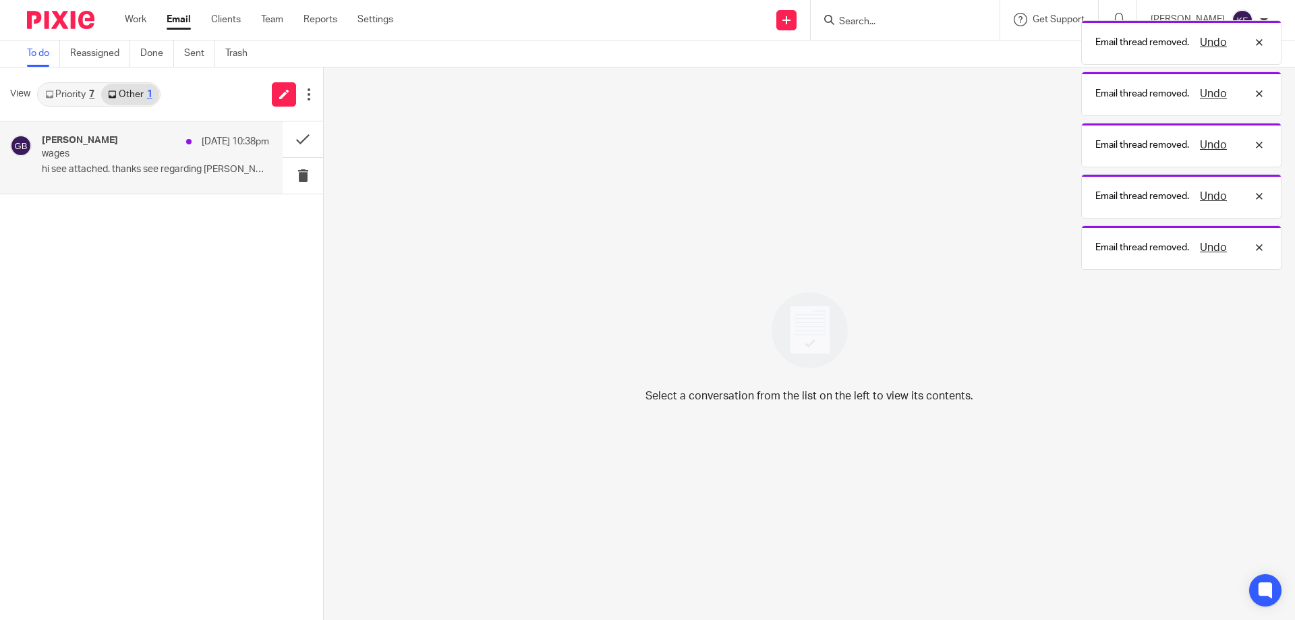
click at [174, 156] on p "wages" at bounding box center [133, 153] width 182 height 11
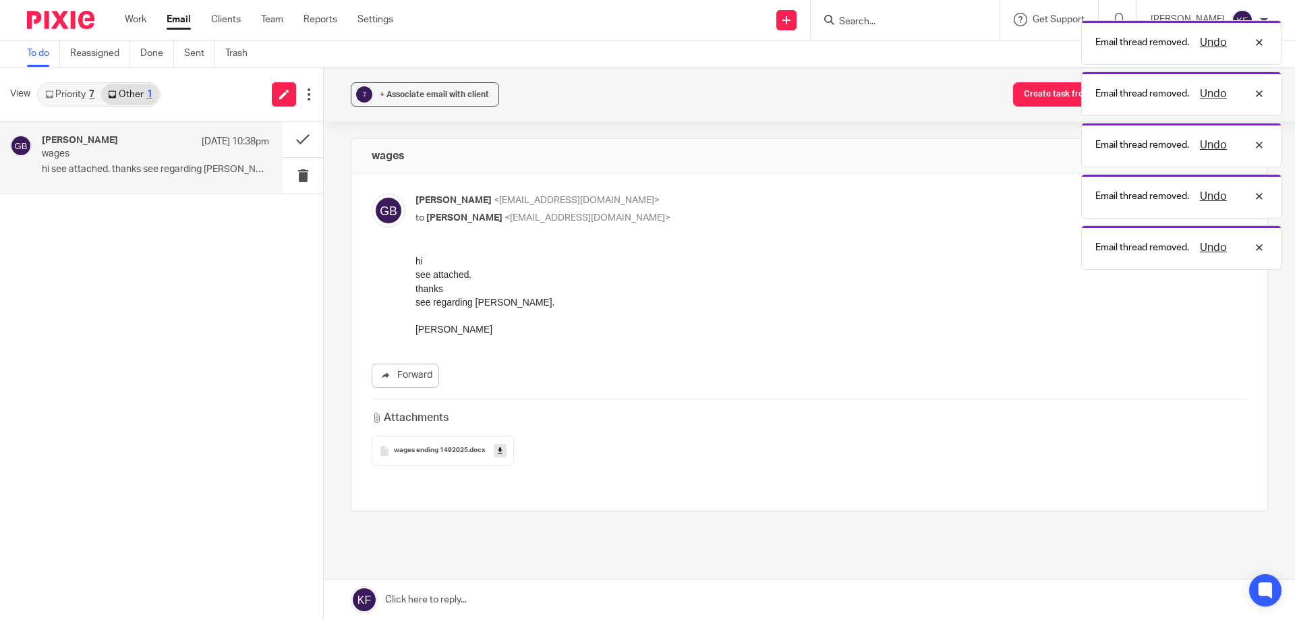
drag, startPoint x: 51, startPoint y: 27, endPoint x: 61, endPoint y: 36, distance: 13.8
click at [51, 27] on img at bounding box center [60, 20] width 67 height 18
